Goal: Navigation & Orientation: Find specific page/section

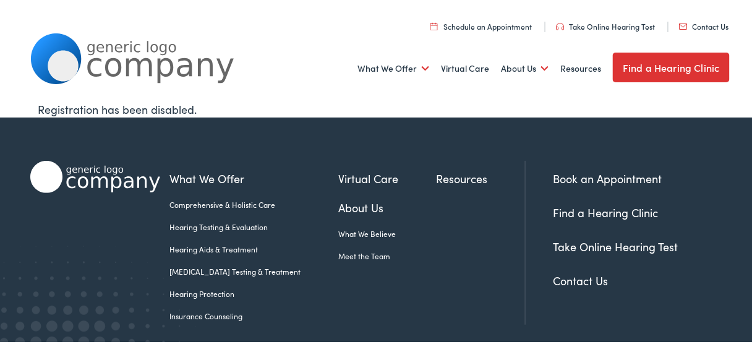
click at [653, 69] on link "Find a Hearing Clinic" at bounding box center [671, 66] width 116 height 30
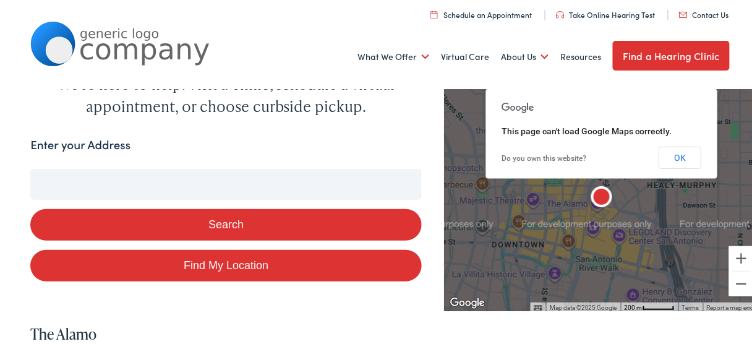
scroll to position [99, 0]
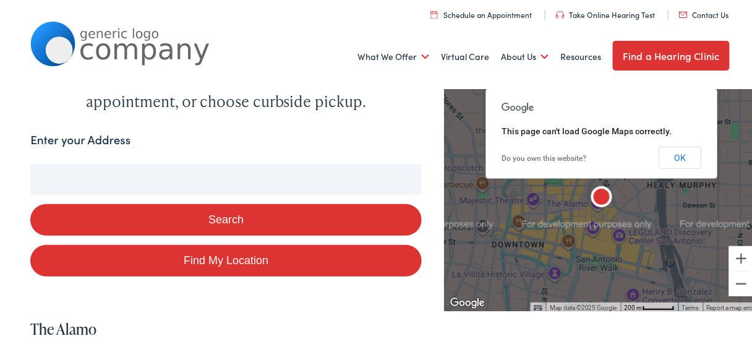
click at [342, 227] on button "Search" at bounding box center [226, 218] width 392 height 32
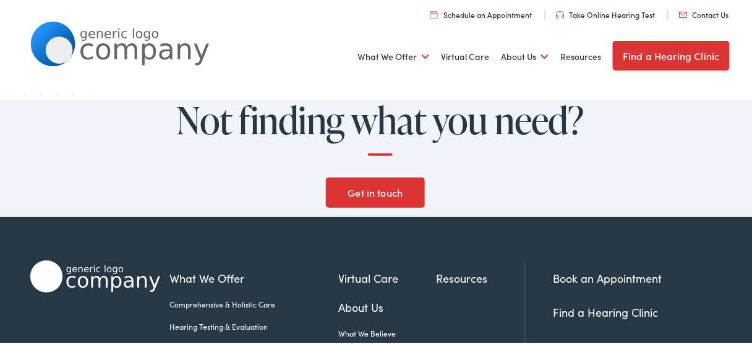
scroll to position [1287, 0]
